Goal: Find specific page/section

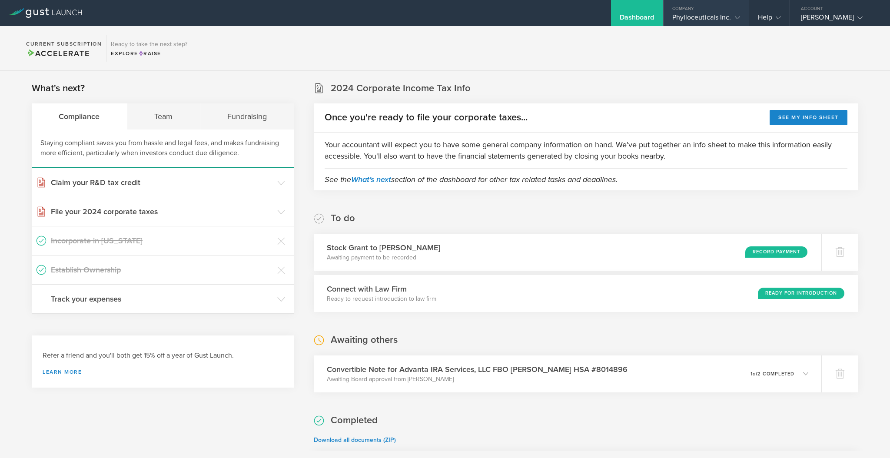
click at [736, 15] on icon at bounding box center [737, 17] width 5 height 5
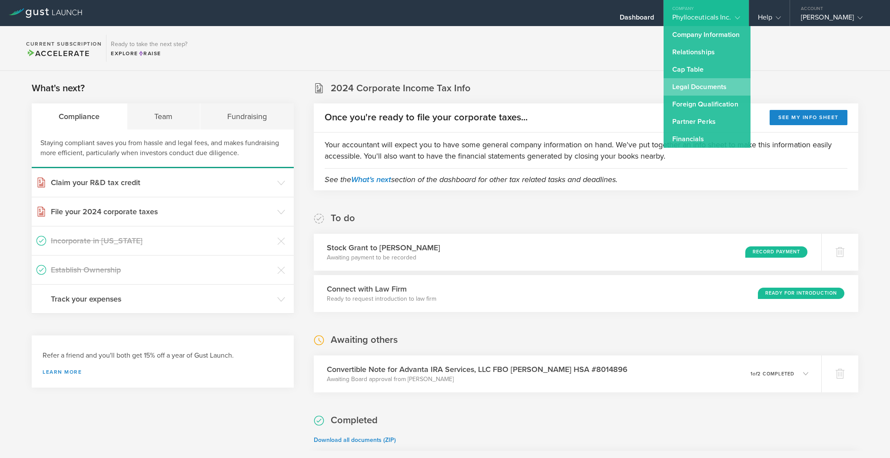
click at [700, 86] on link "Legal Documents" at bounding box center [706, 86] width 87 height 17
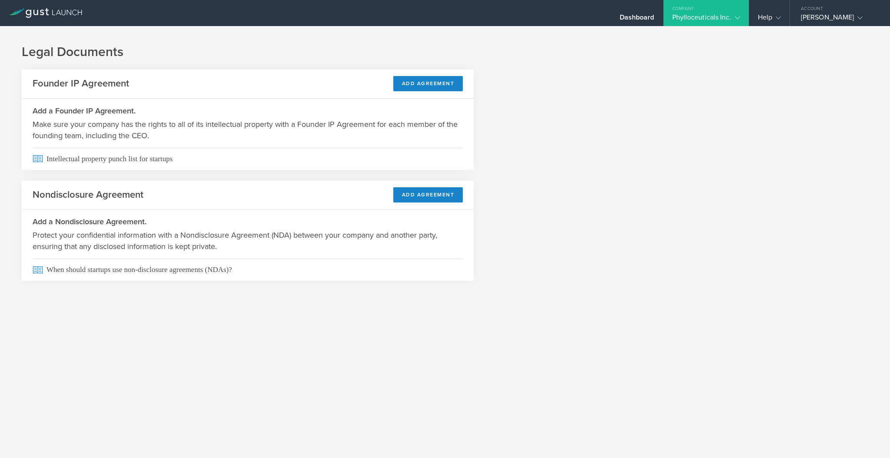
click at [736, 12] on div "Company" at bounding box center [705, 6] width 85 height 13
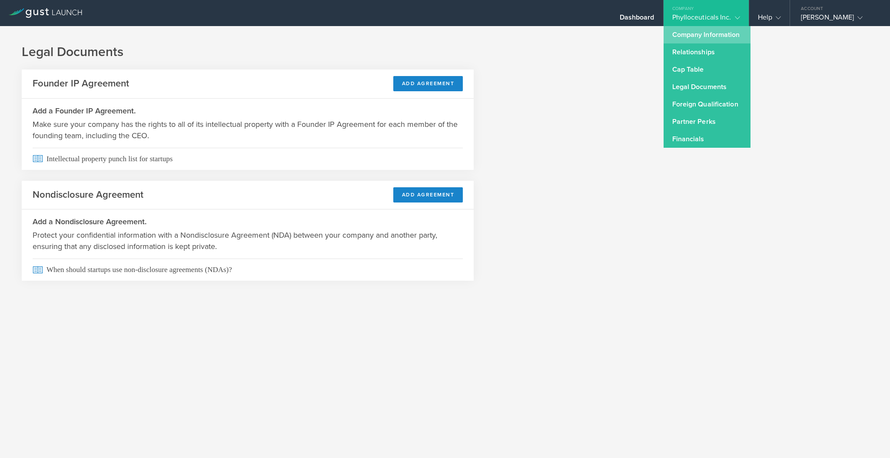
click at [714, 32] on link "Company Information" at bounding box center [706, 34] width 87 height 17
